Goal: Task Accomplishment & Management: Manage account settings

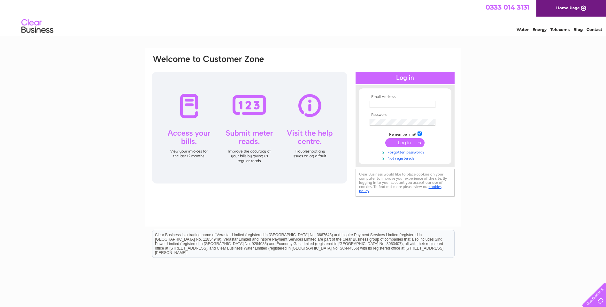
type input "pgallagher@rjmflooring.co.uk"
click at [415, 143] on input "submit" at bounding box center [404, 142] width 39 height 9
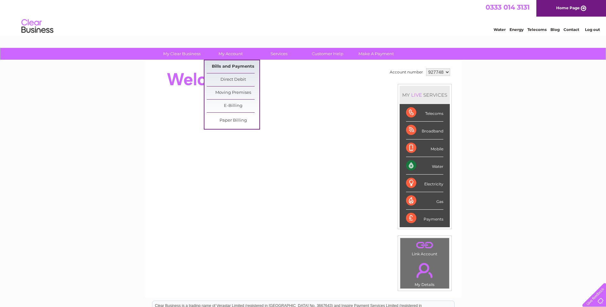
click at [231, 65] on link "Bills and Payments" at bounding box center [233, 66] width 53 height 13
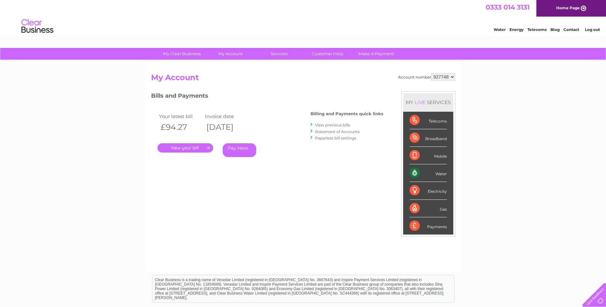
click at [182, 148] on link "." at bounding box center [185, 147] width 56 height 9
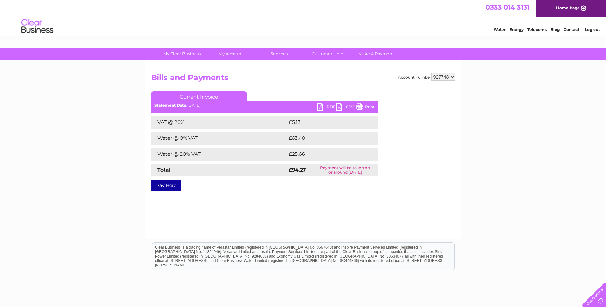
click at [317, 105] on div "PDF CSV Print Statement Date: 02/09/2025" at bounding box center [264, 108] width 227 height 10
click at [319, 104] on link "PDF" at bounding box center [326, 107] width 19 height 9
